Goal: Communication & Community: Answer question/provide support

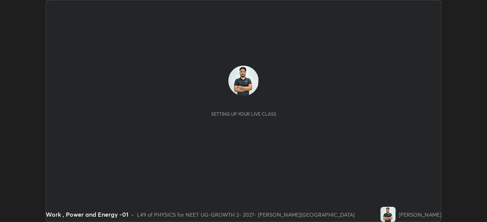
scroll to position [222, 486]
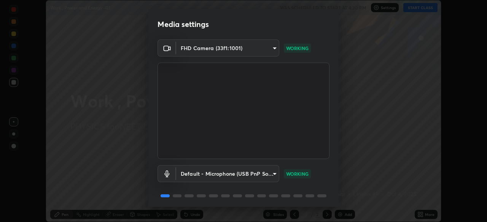
click at [266, 171] on body "Erase all Work , Power and Energy -01 WAS SCHEDULED TO START AT 4:30 PM Setting…" at bounding box center [243, 111] width 487 height 222
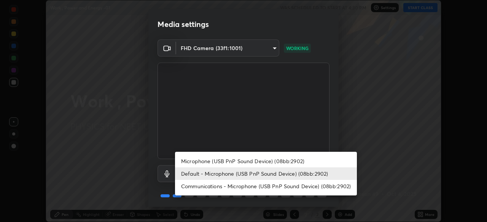
click at [276, 162] on li "Microphone (USB PnP Sound Device) (08bb:2902)" at bounding box center [266, 161] width 182 height 13
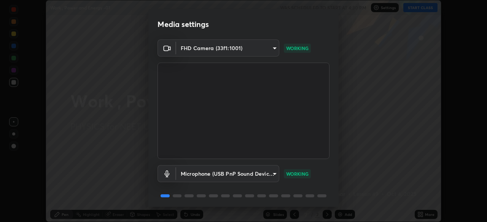
click at [260, 174] on body "Erase all Work , Power and Energy -01 WAS SCHEDULED TO START AT 4:30 PM Setting…" at bounding box center [243, 111] width 487 height 222
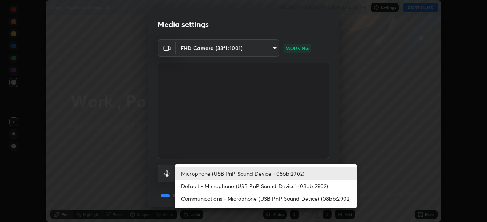
click at [251, 185] on li "Default - Microphone (USB PnP Sound Device) (08bb:2902)" at bounding box center [266, 186] width 182 height 13
type input "default"
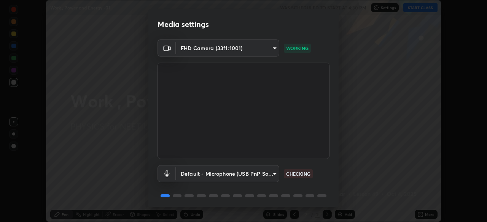
scroll to position [27, 0]
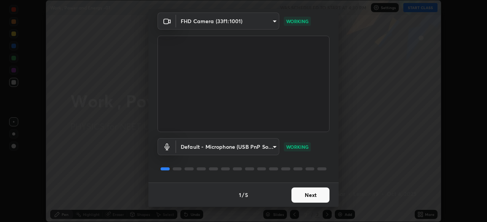
click at [316, 196] on button "Next" at bounding box center [310, 195] width 38 height 15
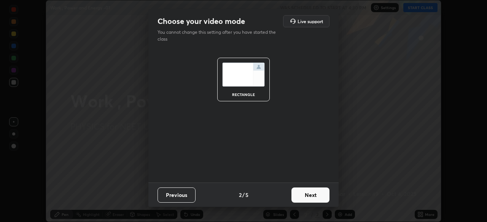
scroll to position [0, 0]
click at [315, 197] on button "Next" at bounding box center [310, 195] width 38 height 15
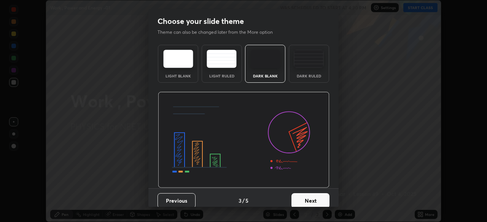
click at [315, 197] on button "Next" at bounding box center [310, 200] width 38 height 15
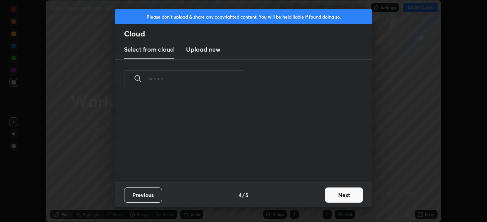
scroll to position [84, 244]
click at [343, 199] on button "Next" at bounding box center [344, 195] width 38 height 15
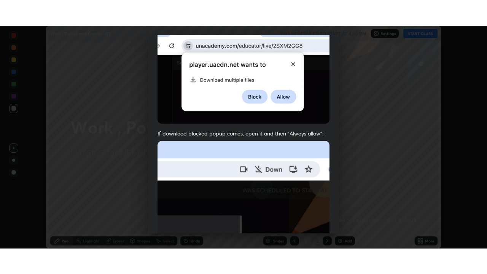
scroll to position [182, 0]
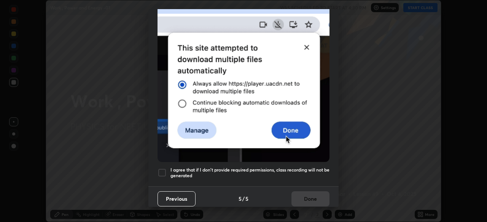
click at [165, 170] on div at bounding box center [161, 172] width 9 height 9
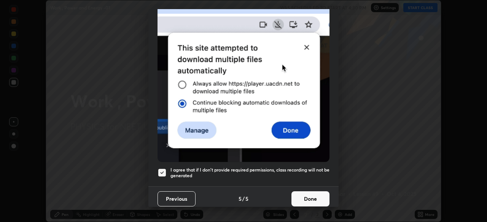
click at [314, 193] on button "Done" at bounding box center [310, 199] width 38 height 15
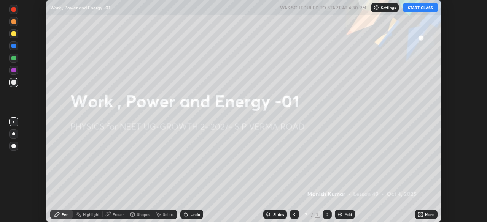
click at [419, 9] on button "START CLASS" at bounding box center [420, 7] width 34 height 9
click at [423, 215] on div "More" at bounding box center [425, 214] width 23 height 9
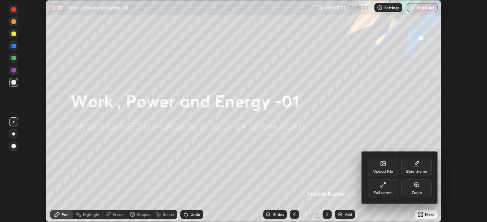
click at [385, 189] on div "Full screen" at bounding box center [383, 188] width 30 height 18
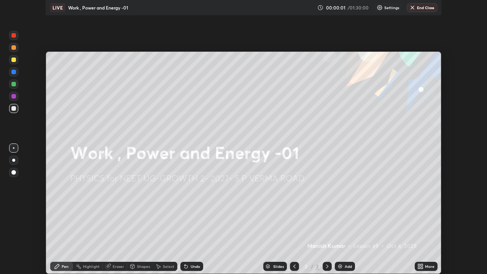
scroll to position [274, 487]
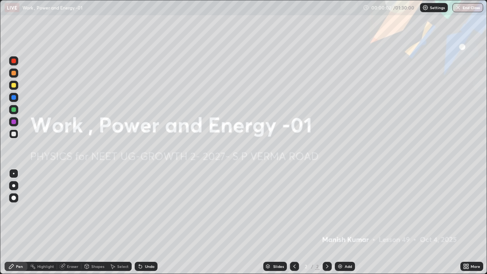
click at [348, 222] on div "Add" at bounding box center [347, 266] width 7 height 4
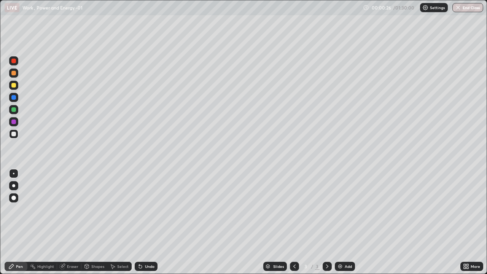
click at [13, 110] on div at bounding box center [13, 109] width 5 height 5
click at [13, 122] on div at bounding box center [13, 121] width 5 height 5
click at [12, 73] on div at bounding box center [13, 73] width 5 height 5
click at [17, 135] on div at bounding box center [13, 133] width 9 height 9
click at [76, 222] on div "Eraser" at bounding box center [69, 266] width 24 height 9
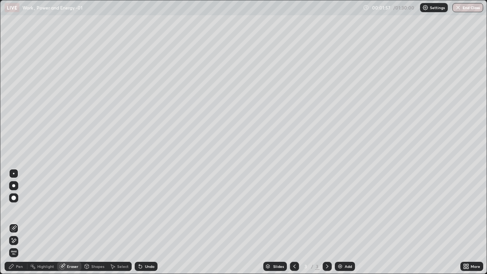
click at [23, 222] on div "Pen" at bounding box center [16, 266] width 23 height 9
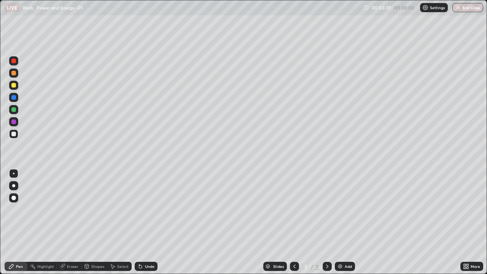
click at [16, 87] on div at bounding box center [13, 85] width 9 height 9
click at [145, 222] on div "Undo" at bounding box center [150, 266] width 10 height 4
click at [341, 222] on img at bounding box center [340, 266] width 6 height 6
click at [14, 132] on div at bounding box center [13, 134] width 5 height 5
click at [17, 87] on div at bounding box center [13, 85] width 9 height 9
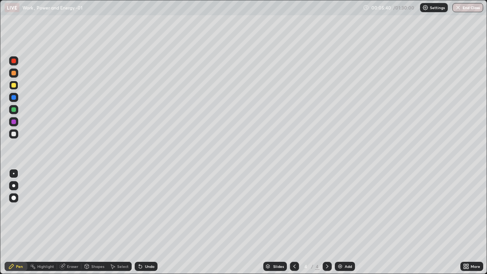
click at [13, 136] on div at bounding box center [13, 133] width 9 height 9
click at [17, 60] on div at bounding box center [13, 60] width 9 height 9
click at [13, 87] on div at bounding box center [13, 85] width 5 height 5
click at [14, 113] on div at bounding box center [13, 109] width 9 height 9
click at [14, 121] on div at bounding box center [13, 121] width 5 height 5
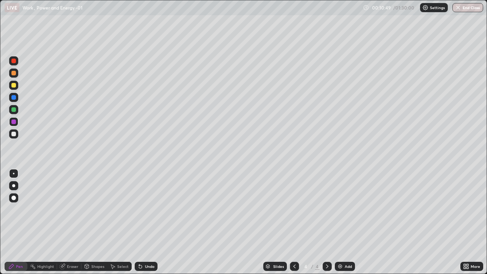
click at [347, 222] on div "Add" at bounding box center [347, 266] width 7 height 4
click at [13, 135] on div at bounding box center [13, 134] width 5 height 5
click at [14, 73] on div at bounding box center [13, 73] width 5 height 5
click at [14, 111] on div at bounding box center [13, 109] width 5 height 5
click at [70, 222] on div "Eraser" at bounding box center [72, 266] width 11 height 4
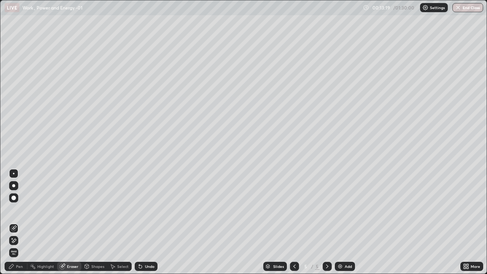
click at [16, 222] on div "Pen" at bounding box center [19, 266] width 7 height 4
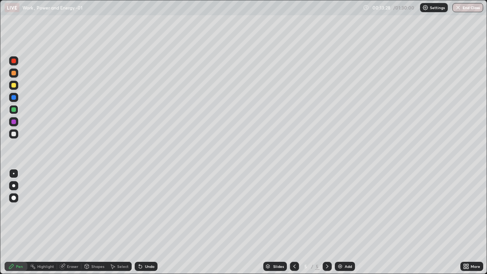
click at [149, 222] on div "Undo" at bounding box center [150, 266] width 10 height 4
click at [14, 63] on div at bounding box center [13, 61] width 5 height 5
click at [13, 109] on div at bounding box center [13, 109] width 5 height 5
click at [13, 89] on div at bounding box center [13, 85] width 9 height 9
click at [15, 109] on div at bounding box center [13, 109] width 5 height 5
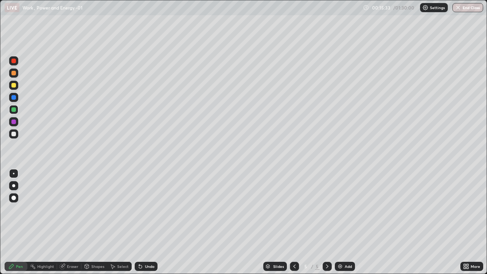
click at [67, 222] on div "Eraser" at bounding box center [72, 266] width 11 height 4
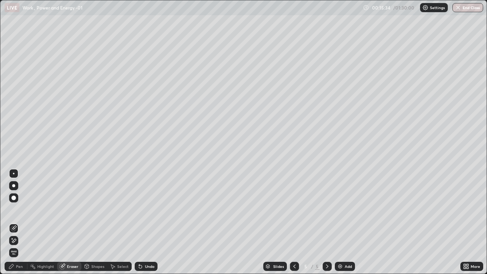
click at [15, 222] on icon at bounding box center [14, 240] width 6 height 6
click at [21, 222] on div "Pen" at bounding box center [16, 266] width 23 height 9
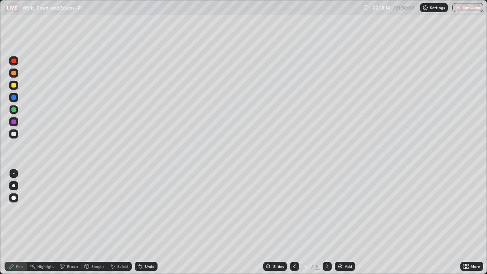
click at [14, 135] on div at bounding box center [13, 134] width 5 height 5
click at [15, 85] on div at bounding box center [13, 85] width 5 height 5
click at [14, 122] on div at bounding box center [13, 121] width 5 height 5
click at [13, 135] on div at bounding box center [13, 134] width 5 height 5
click at [14, 73] on div at bounding box center [13, 73] width 5 height 5
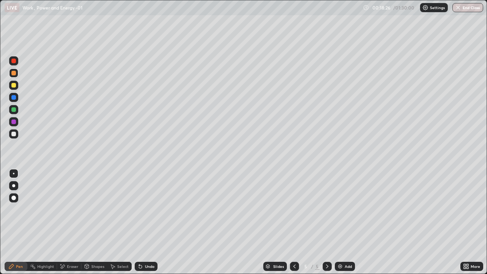
click at [14, 109] on div at bounding box center [13, 109] width 5 height 5
click at [14, 130] on div at bounding box center [13, 133] width 9 height 9
click at [13, 84] on div at bounding box center [13, 85] width 5 height 5
click at [14, 121] on div at bounding box center [13, 121] width 5 height 5
click at [13, 63] on div at bounding box center [13, 61] width 5 height 5
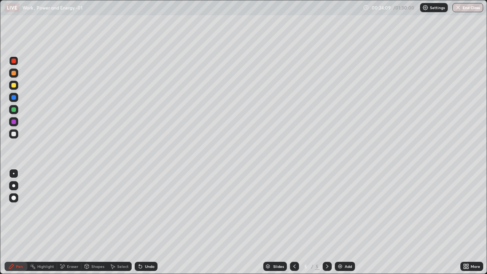
click at [342, 222] on img at bounding box center [340, 266] width 6 height 6
click at [14, 136] on div at bounding box center [13, 133] width 9 height 9
click at [13, 85] on div at bounding box center [13, 85] width 5 height 5
click at [14, 133] on div at bounding box center [13, 134] width 5 height 5
click at [69, 222] on div "Eraser" at bounding box center [69, 266] width 24 height 9
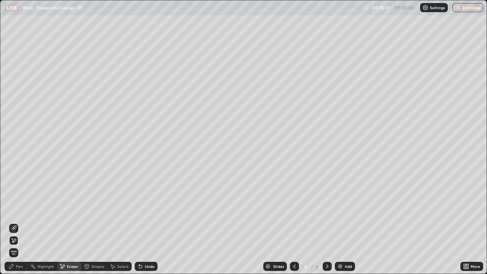
click at [12, 222] on icon at bounding box center [11, 266] width 6 height 6
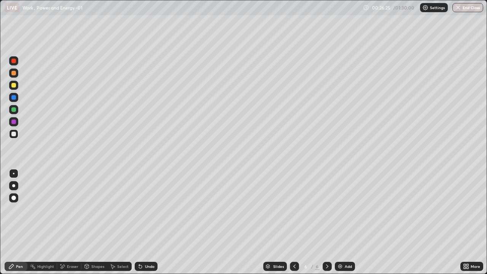
click at [146, 222] on div "Undo" at bounding box center [150, 266] width 10 height 4
click at [70, 222] on div "Eraser" at bounding box center [72, 266] width 11 height 4
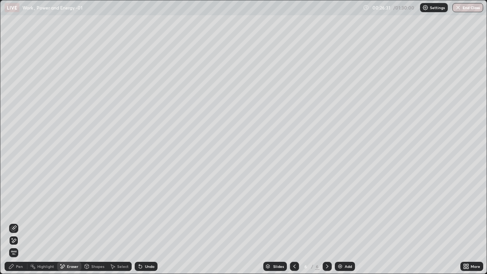
click at [13, 222] on icon at bounding box center [11, 266] width 6 height 6
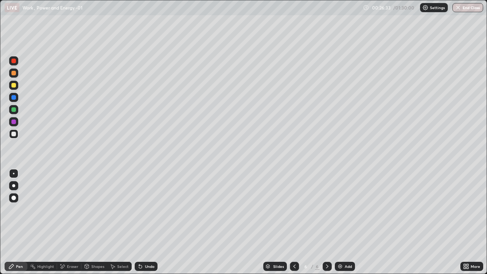
click at [16, 86] on div at bounding box center [13, 85] width 5 height 5
click at [15, 60] on div at bounding box center [13, 61] width 5 height 5
click at [14, 73] on div at bounding box center [13, 73] width 5 height 5
click at [347, 222] on div "Add" at bounding box center [347, 266] width 7 height 4
click at [16, 134] on div at bounding box center [13, 133] width 9 height 9
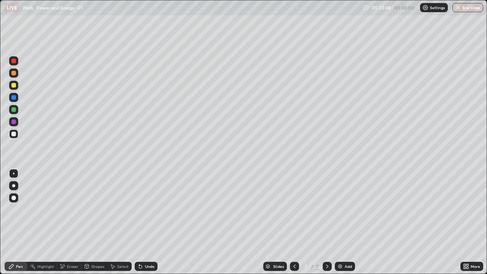
click at [16, 75] on div at bounding box center [13, 72] width 9 height 9
click at [14, 86] on div at bounding box center [13, 85] width 5 height 5
click at [351, 222] on div "Add" at bounding box center [345, 266] width 20 height 9
click at [14, 85] on div at bounding box center [13, 85] width 5 height 5
click at [14, 134] on div at bounding box center [13, 134] width 5 height 5
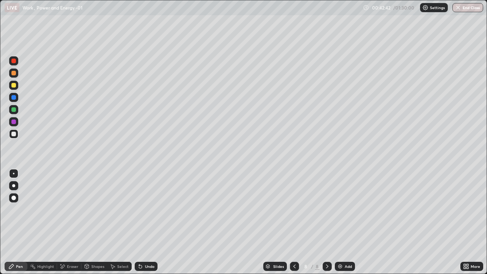
click at [13, 87] on div at bounding box center [13, 85] width 5 height 5
click at [13, 109] on div at bounding box center [13, 109] width 5 height 5
click at [12, 63] on div at bounding box center [13, 61] width 5 height 5
click at [349, 222] on div "Add" at bounding box center [347, 266] width 7 height 4
click at [16, 135] on div at bounding box center [13, 133] width 9 height 9
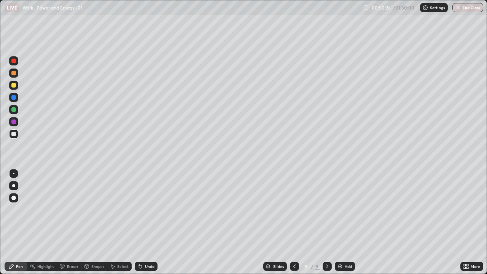
click at [13, 86] on div at bounding box center [13, 85] width 5 height 5
click at [70, 222] on div "Eraser" at bounding box center [72, 266] width 11 height 4
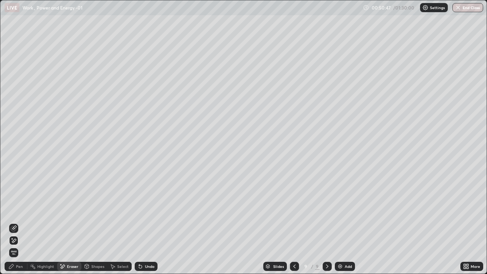
click at [17, 222] on div "Pen" at bounding box center [19, 266] width 7 height 4
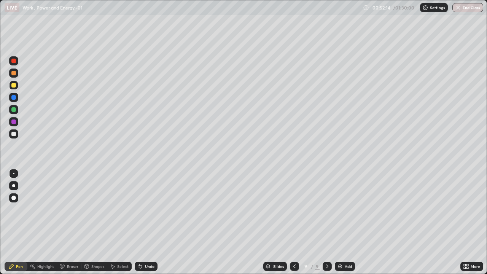
click at [14, 113] on div at bounding box center [13, 109] width 9 height 9
click at [15, 87] on div at bounding box center [13, 85] width 5 height 5
click at [346, 222] on div "Add" at bounding box center [347, 266] width 7 height 4
click at [14, 134] on div at bounding box center [13, 134] width 5 height 5
click at [14, 73] on div at bounding box center [13, 73] width 5 height 5
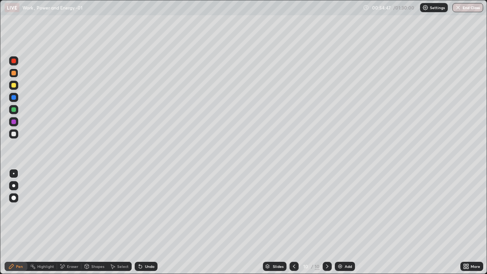
click at [14, 60] on div at bounding box center [13, 61] width 5 height 5
click at [11, 132] on div at bounding box center [13, 133] width 9 height 9
click at [297, 222] on div at bounding box center [293, 266] width 9 height 9
click at [147, 222] on div "Undo" at bounding box center [150, 266] width 10 height 4
click at [151, 222] on div "Undo" at bounding box center [150, 266] width 10 height 4
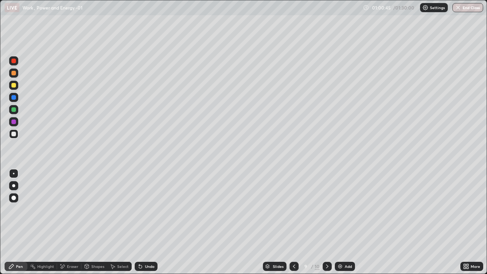
click at [150, 222] on div "Undo" at bounding box center [150, 266] width 10 height 4
click at [149, 222] on div "Undo" at bounding box center [150, 266] width 10 height 4
click at [150, 222] on div "Undo" at bounding box center [150, 266] width 10 height 4
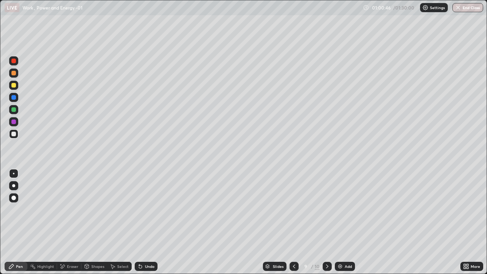
click at [150, 222] on div "Undo" at bounding box center [150, 266] width 10 height 4
click at [151, 222] on div "Undo" at bounding box center [150, 266] width 10 height 4
click at [152, 222] on div "Undo" at bounding box center [150, 266] width 10 height 4
click at [151, 222] on div "Undo" at bounding box center [146, 266] width 23 height 9
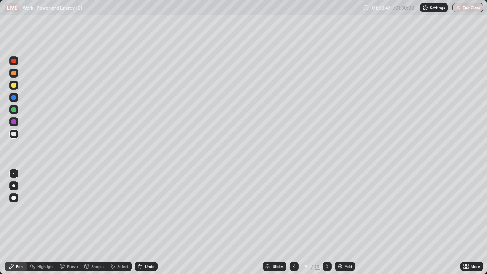
click at [151, 222] on div "Undo" at bounding box center [150, 266] width 10 height 4
click at [326, 222] on icon at bounding box center [327, 266] width 6 height 6
click at [345, 222] on div "Add" at bounding box center [345, 266] width 20 height 9
click at [293, 222] on icon at bounding box center [294, 266] width 6 height 6
click at [339, 222] on div "Add" at bounding box center [345, 266] width 20 height 9
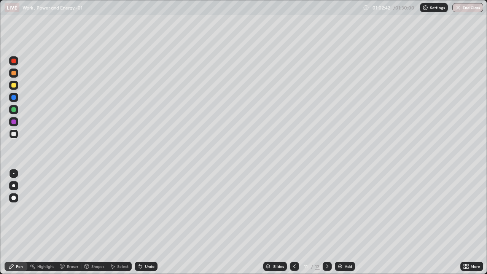
click at [16, 137] on div at bounding box center [13, 133] width 9 height 9
click at [145, 222] on div "Undo" at bounding box center [146, 266] width 23 height 9
click at [147, 222] on div "Undo" at bounding box center [146, 266] width 23 height 9
click at [146, 222] on div "Undo" at bounding box center [150, 266] width 10 height 4
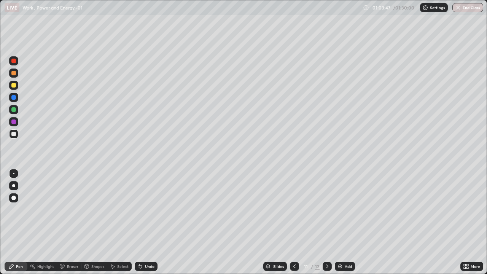
click at [147, 222] on div "Undo" at bounding box center [150, 266] width 10 height 4
click at [147, 222] on div "Undo" at bounding box center [146, 266] width 23 height 9
click at [16, 86] on div at bounding box center [13, 85] width 5 height 5
click at [14, 62] on div at bounding box center [13, 61] width 5 height 5
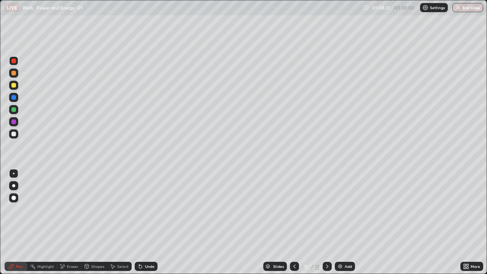
click at [345, 222] on div "Add" at bounding box center [347, 266] width 7 height 4
click at [14, 134] on div at bounding box center [13, 134] width 5 height 5
click at [14, 62] on div at bounding box center [13, 61] width 5 height 5
click at [89, 222] on icon at bounding box center [87, 266] width 6 height 6
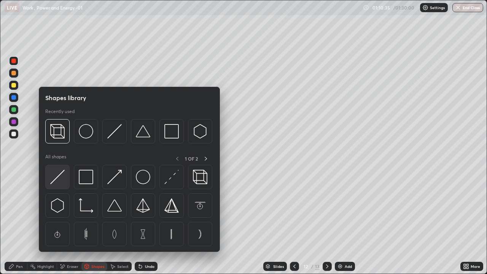
click at [58, 177] on img at bounding box center [57, 177] width 14 height 14
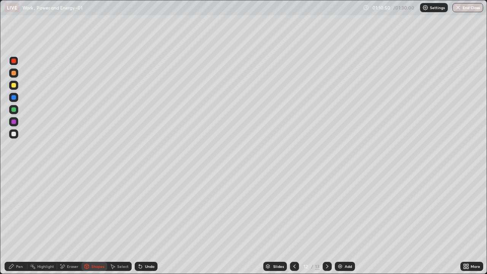
click at [10, 222] on icon at bounding box center [11, 266] width 6 height 6
click at [17, 133] on div at bounding box center [13, 133] width 9 height 9
click at [343, 222] on div "Add" at bounding box center [345, 266] width 20 height 9
click at [15, 134] on div at bounding box center [13, 134] width 5 height 5
click at [149, 222] on div "Undo" at bounding box center [150, 266] width 10 height 4
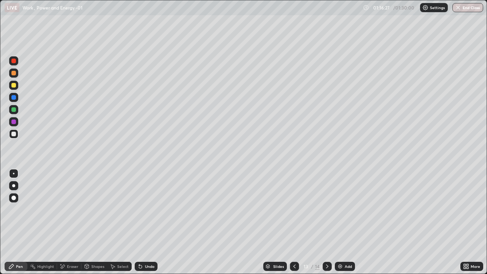
click at [14, 86] on div at bounding box center [13, 85] width 5 height 5
click at [329, 222] on div at bounding box center [326, 266] width 9 height 9
click at [16, 87] on div at bounding box center [13, 85] width 5 height 5
click at [13, 111] on div at bounding box center [13, 109] width 5 height 5
click at [16, 129] on div at bounding box center [13, 133] width 9 height 9
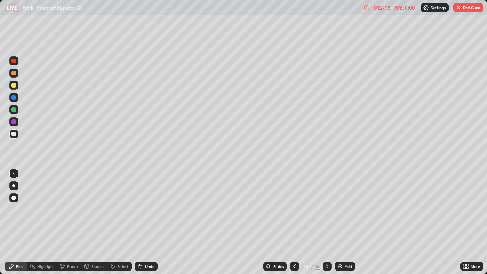
click at [348, 222] on div "Add" at bounding box center [347, 266] width 7 height 4
click at [15, 86] on div at bounding box center [13, 85] width 5 height 5
click at [14, 86] on div at bounding box center [13, 85] width 5 height 5
click at [141, 222] on div "Undo" at bounding box center [146, 266] width 23 height 9
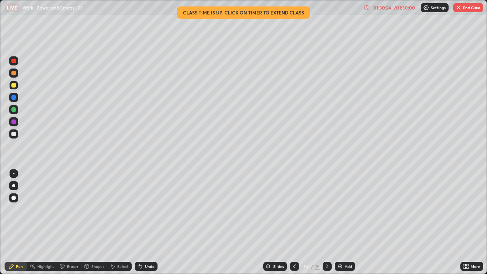
click at [348, 222] on div "Add" at bounding box center [347, 266] width 7 height 4
click at [16, 135] on div at bounding box center [13, 134] width 5 height 5
click at [14, 87] on div at bounding box center [13, 85] width 5 height 5
click at [13, 87] on div at bounding box center [13, 85] width 5 height 5
click at [15, 113] on div at bounding box center [13, 109] width 9 height 9
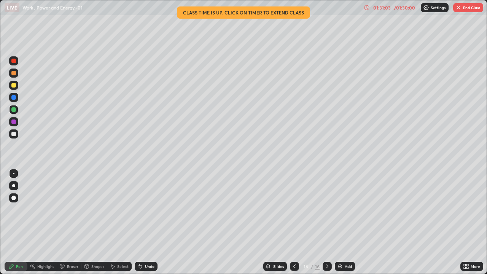
click at [148, 222] on div "Undo" at bounding box center [146, 266] width 23 height 9
click at [14, 86] on div at bounding box center [13, 85] width 5 height 5
click at [13, 60] on div at bounding box center [13, 61] width 5 height 5
click at [13, 134] on div at bounding box center [13, 134] width 5 height 5
click at [341, 222] on img at bounding box center [340, 266] width 6 height 6
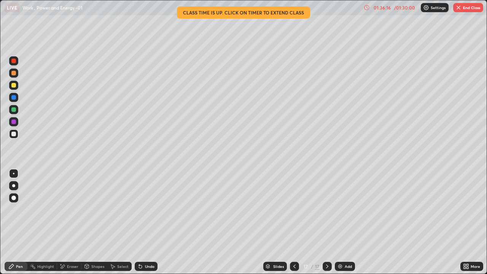
click at [149, 222] on div "Undo" at bounding box center [150, 266] width 10 height 4
click at [151, 222] on div "Undo" at bounding box center [146, 266] width 23 height 9
click at [152, 222] on div "Undo" at bounding box center [150, 266] width 10 height 4
click at [468, 10] on button "End Class" at bounding box center [468, 7] width 30 height 9
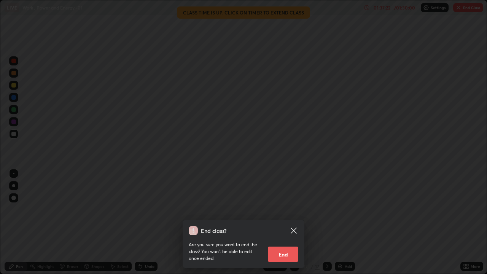
click at [291, 222] on button "End" at bounding box center [283, 253] width 30 height 15
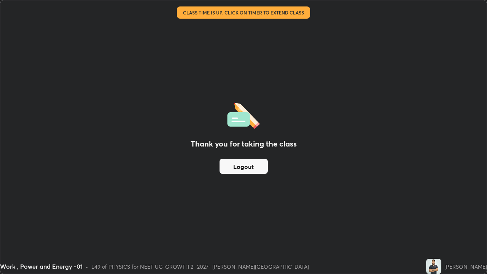
click at [241, 159] on button "Logout" at bounding box center [243, 166] width 48 height 15
